Goal: Information Seeking & Learning: Learn about a topic

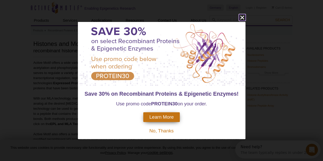
click at [243, 16] on icon "close" at bounding box center [242, 18] width 4 height 4
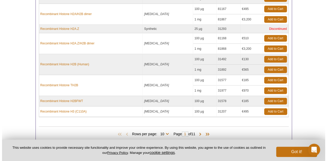
scroll to position [317, 0]
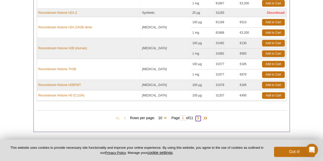
click at [201, 117] on span at bounding box center [198, 118] width 5 height 5
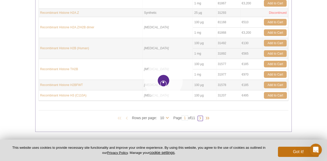
type input "2"
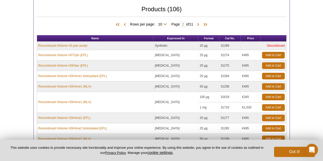
scroll to position [168, 0]
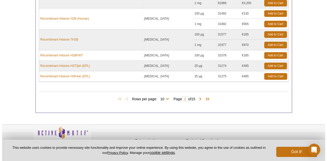
scroll to position [333, 0]
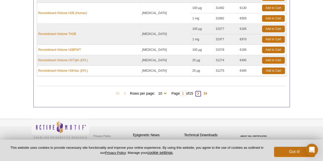
click at [199, 91] on span at bounding box center [198, 93] width 5 height 5
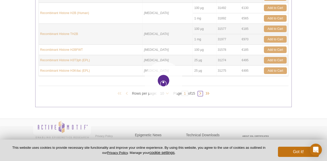
type input "2"
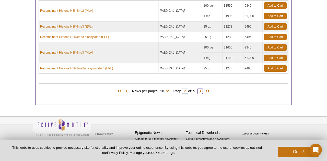
scroll to position [292, 0]
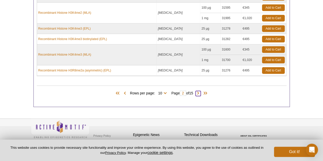
click at [199, 91] on span at bounding box center [198, 93] width 5 height 5
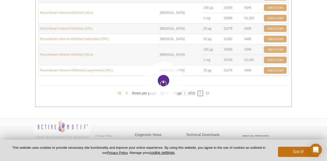
type input "3"
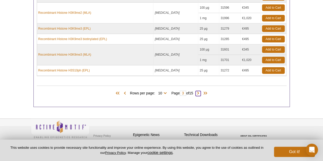
click at [199, 91] on span at bounding box center [198, 93] width 5 height 5
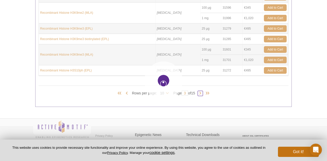
type input "4"
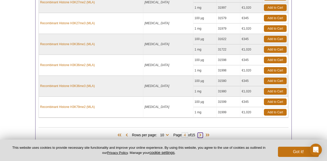
scroll to position [333, 0]
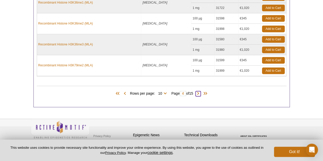
click at [199, 91] on span at bounding box center [198, 93] width 5 height 5
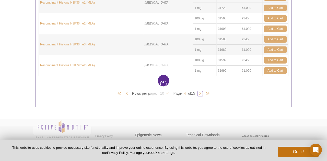
type input "5"
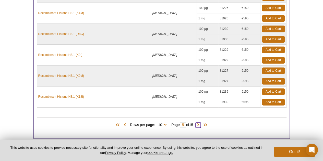
click at [201, 123] on span at bounding box center [198, 125] width 5 height 5
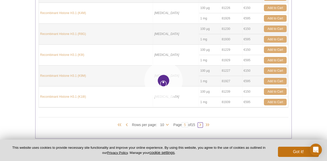
type input "6"
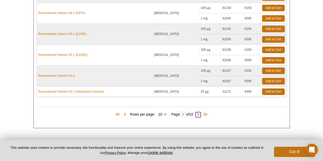
click at [200, 114] on span at bounding box center [198, 114] width 5 height 5
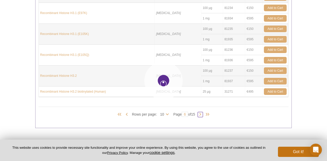
type input "7"
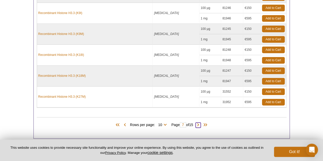
click at [201, 123] on span at bounding box center [198, 125] width 5 height 5
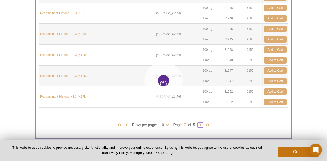
type input "8"
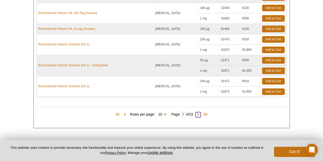
click at [199, 112] on span at bounding box center [198, 114] width 5 height 5
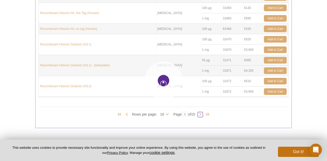
type input "9"
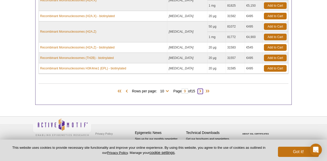
scroll to position [312, 0]
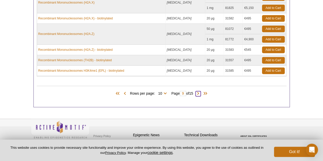
click at [201, 93] on span at bounding box center [198, 93] width 5 height 5
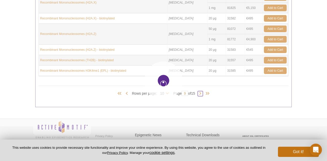
type input "10"
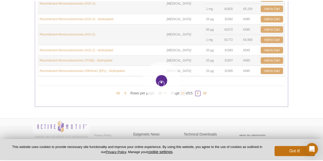
scroll to position [260, 0]
